Goal: Information Seeking & Learning: Learn about a topic

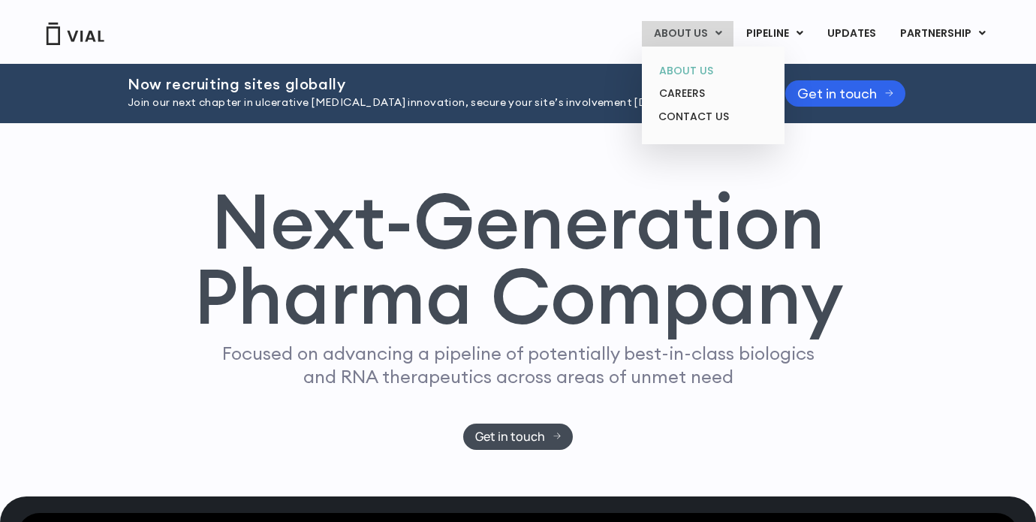
click at [687, 72] on link "ABOUT US" at bounding box center [712, 70] width 131 height 23
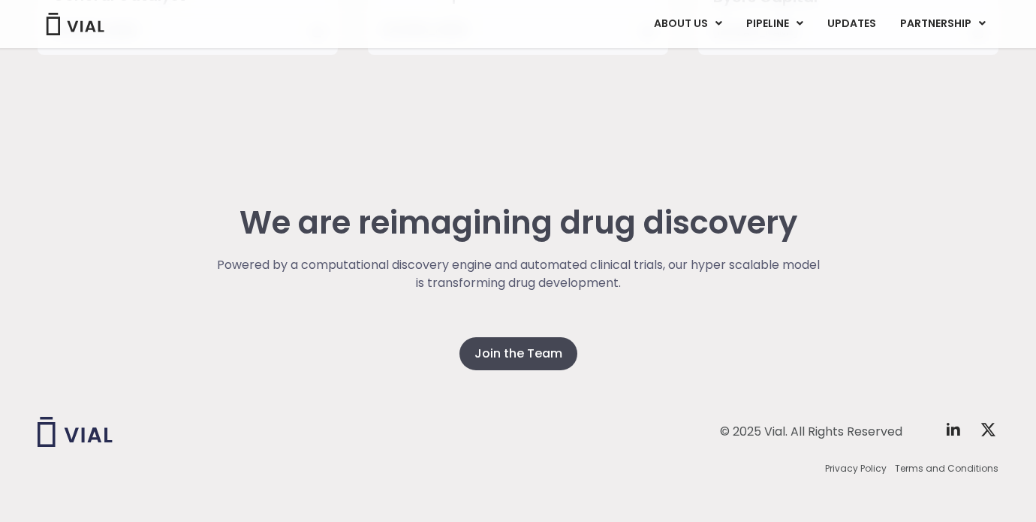
scroll to position [3877, 0]
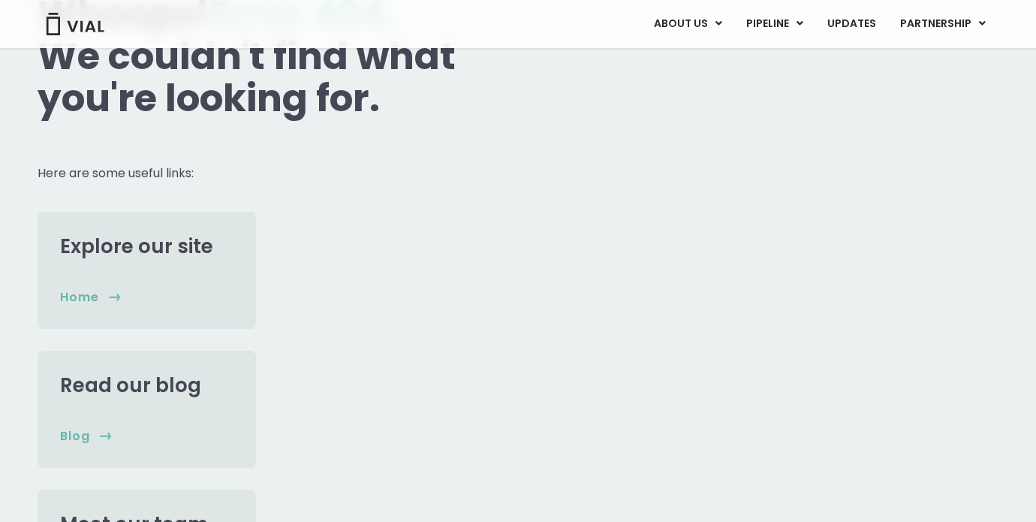
scroll to position [185, 0]
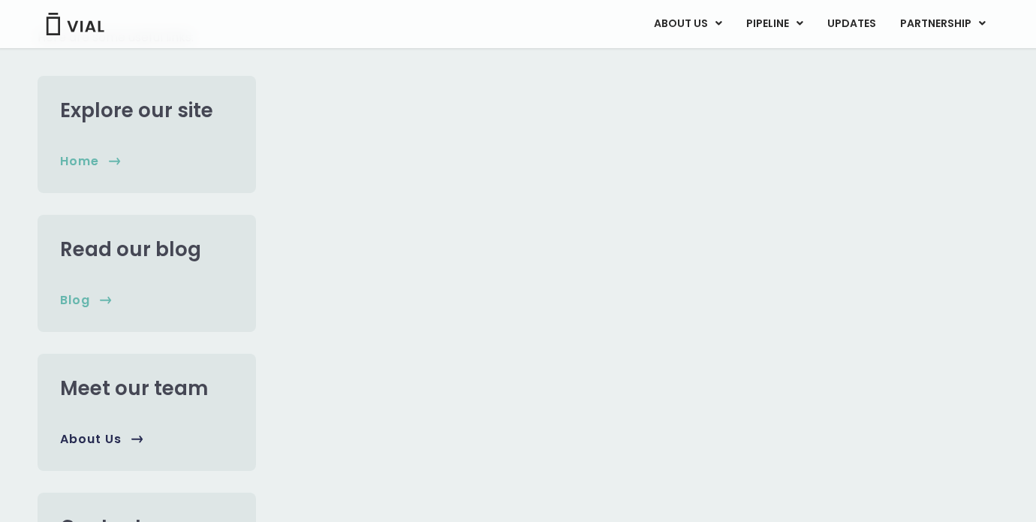
scroll to position [345, 0]
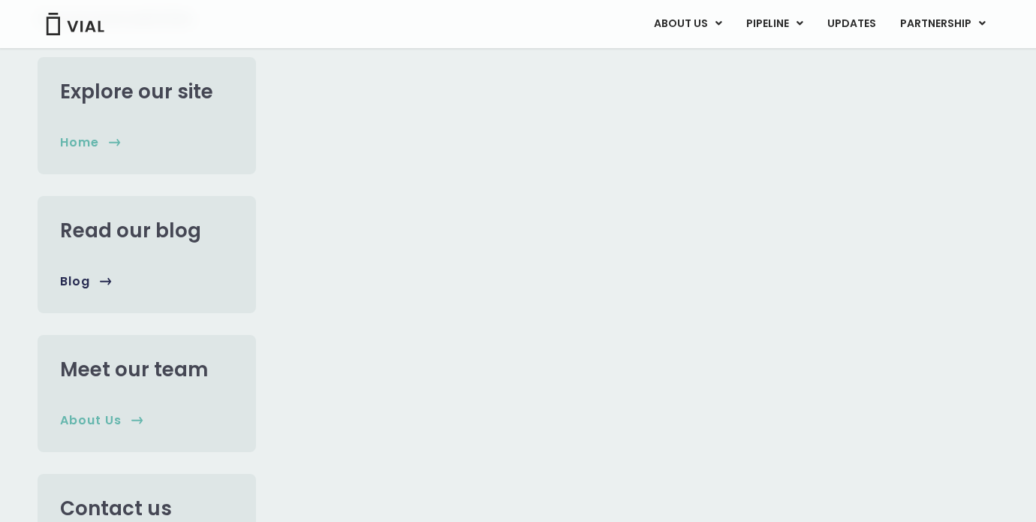
click at [77, 282] on span "Blog" at bounding box center [75, 281] width 30 height 17
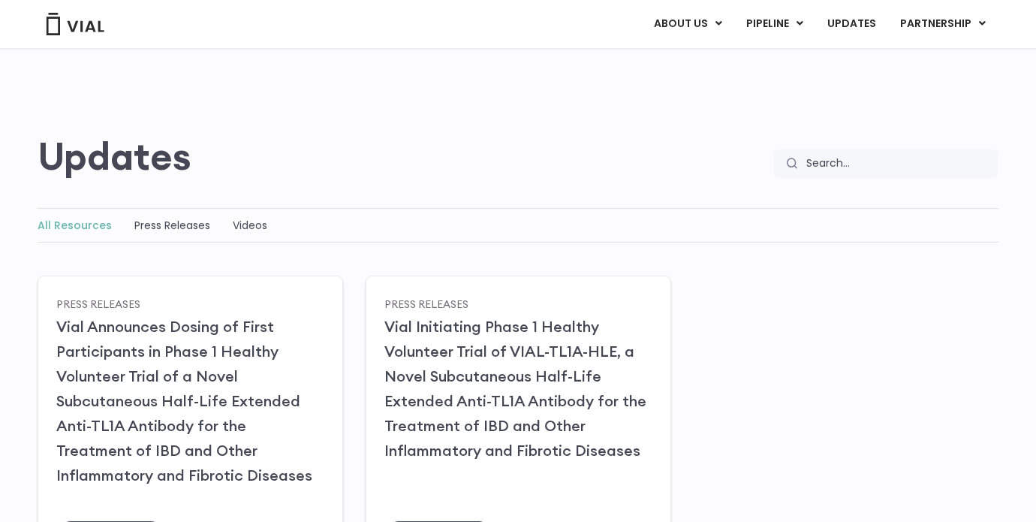
scroll to position [71, 0]
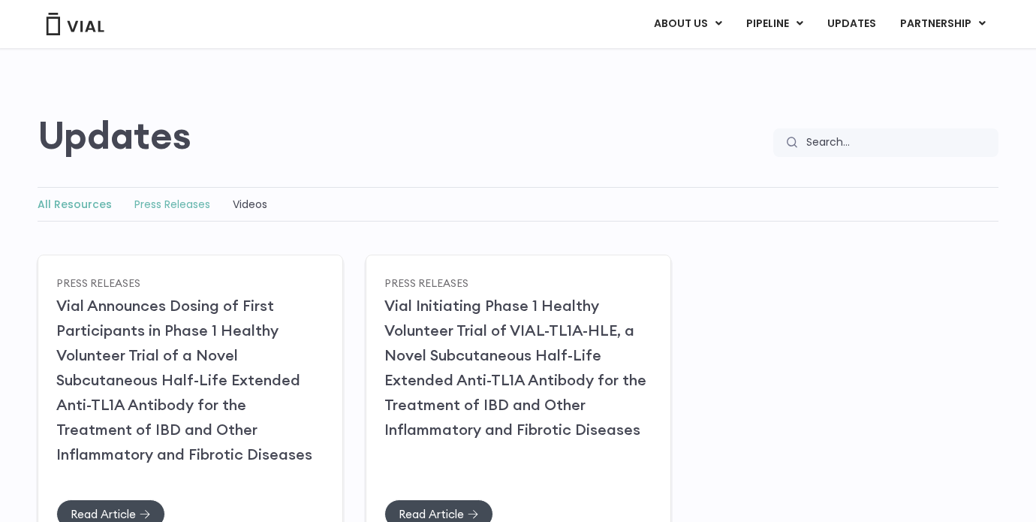
click at [176, 204] on link "Press Releases" at bounding box center [172, 204] width 76 height 15
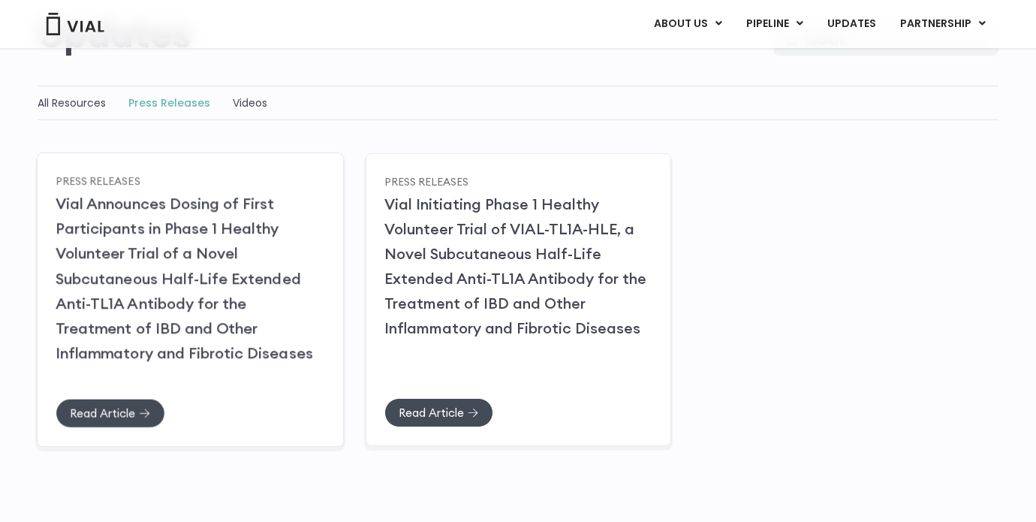
scroll to position [177, 0]
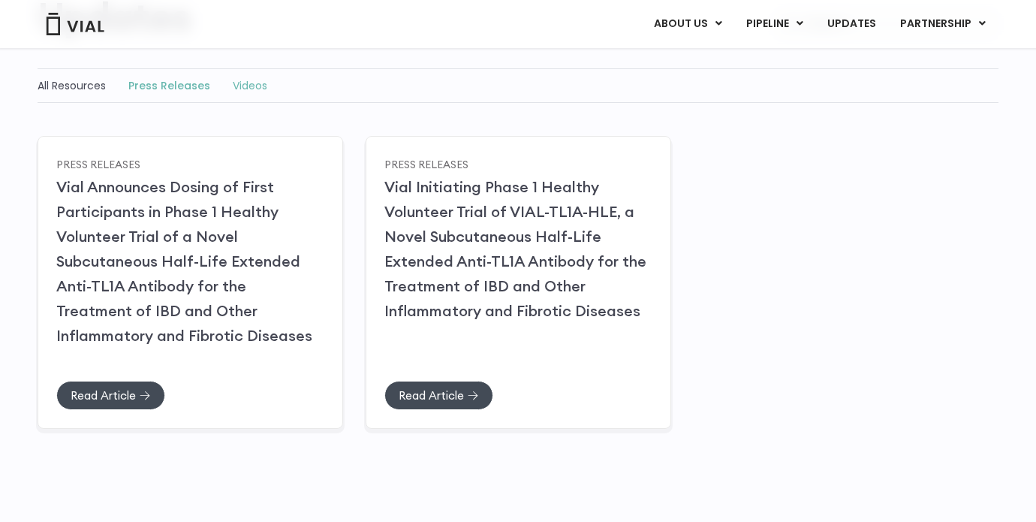
click at [249, 83] on link "Videos" at bounding box center [250, 85] width 35 height 15
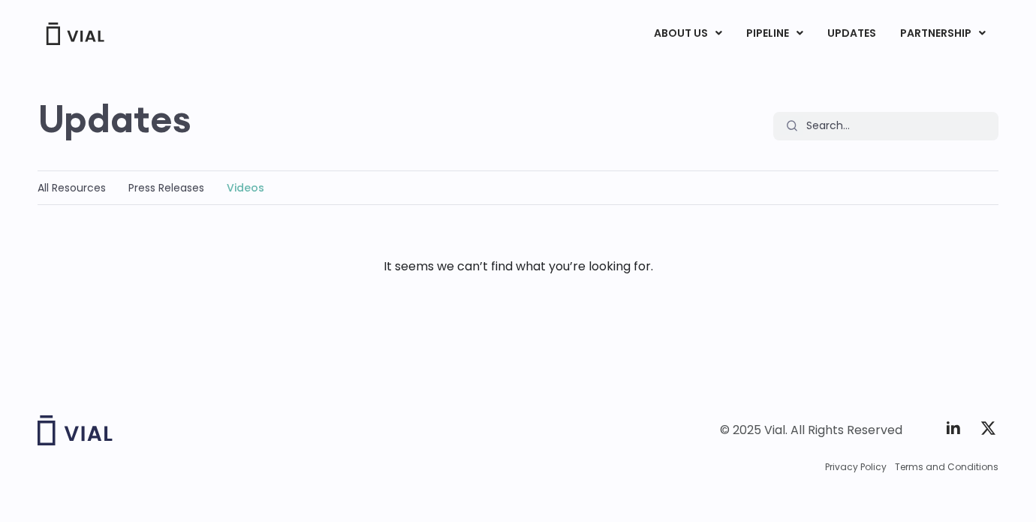
scroll to position [86, 0]
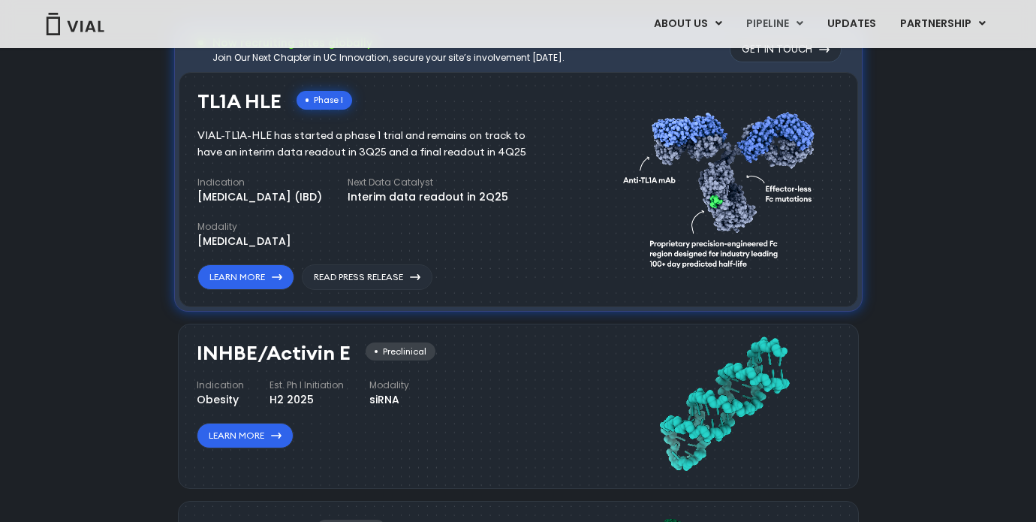
scroll to position [988, 0]
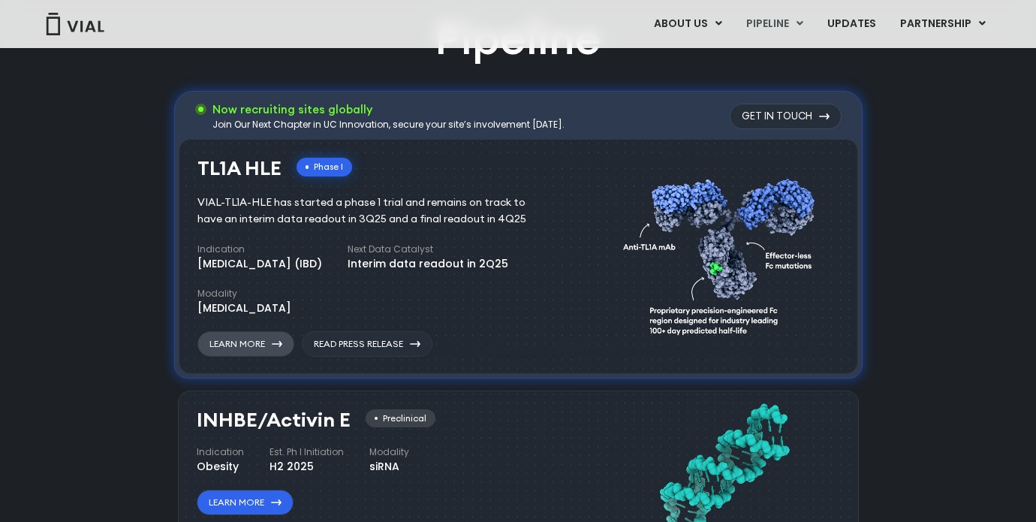
click at [269, 342] on link "Learn More" at bounding box center [245, 344] width 97 height 26
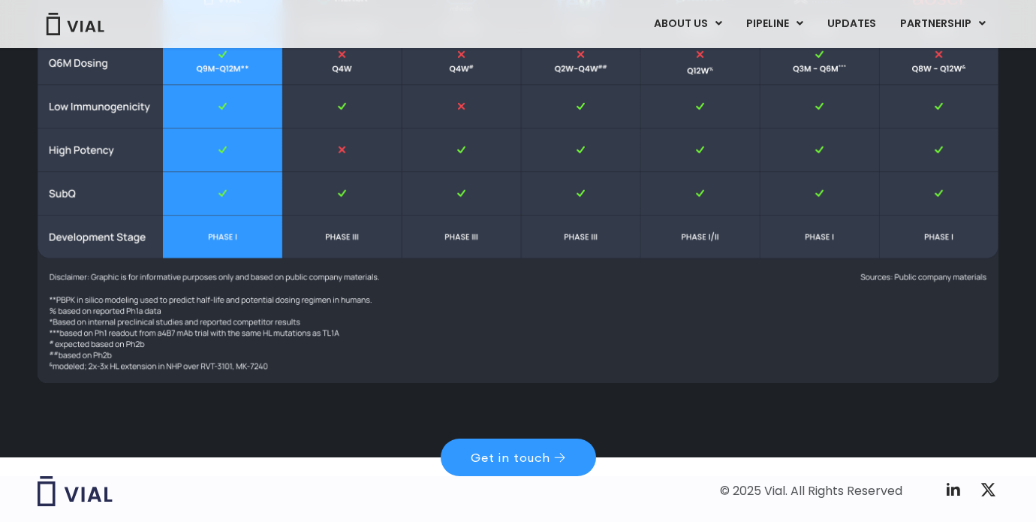
scroll to position [2201, 0]
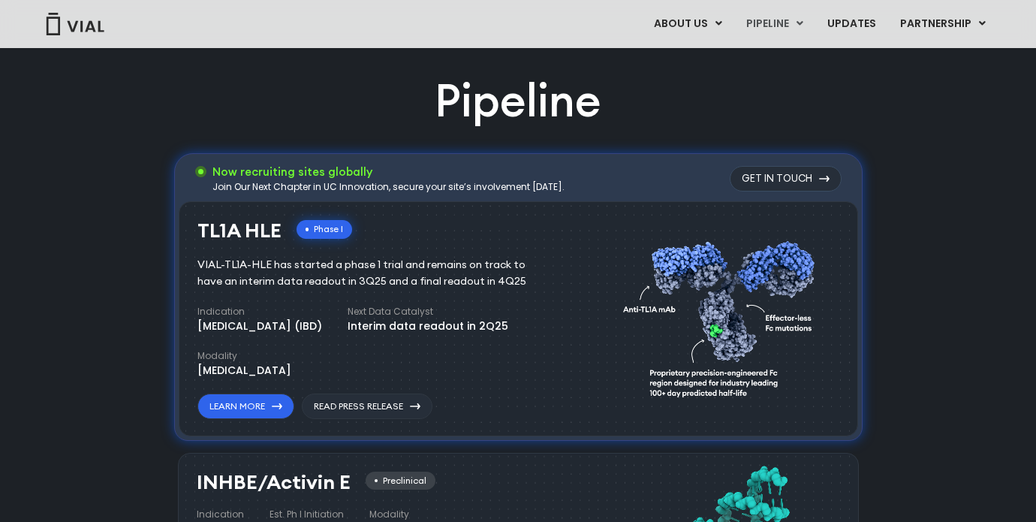
scroll to position [931, 0]
